Goal: Information Seeking & Learning: Learn about a topic

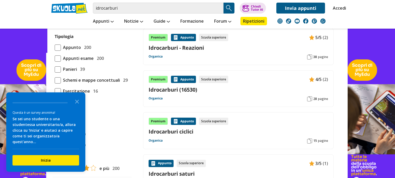
scroll to position [442, 0]
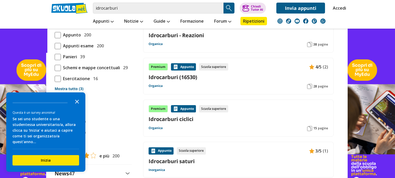
click at [78, 104] on polygon "Close the survey" at bounding box center [77, 102] width 4 height 4
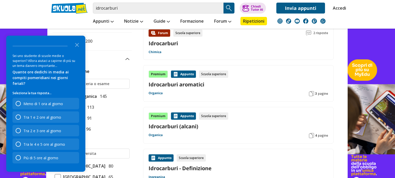
scroll to position [0, 0]
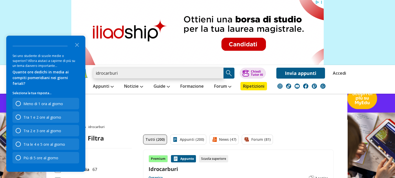
click at [142, 75] on input "idrocarburi" at bounding box center [158, 73] width 131 height 11
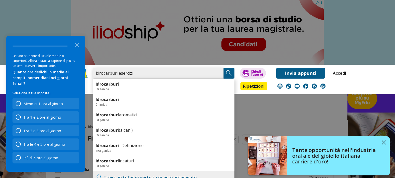
type input "idrocarburi esercizi"
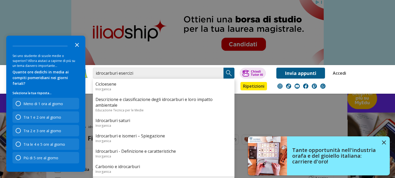
click at [75, 50] on icon "Close the survey" at bounding box center [77, 44] width 10 height 10
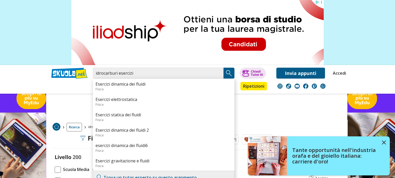
click at [73, 96] on link at bounding box center [197, 109] width 395 height 219
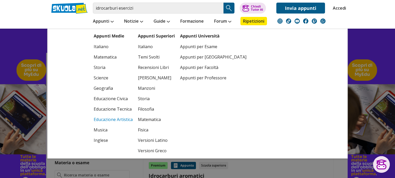
scroll to position [78, 0]
